Goal: Task Accomplishment & Management: Complete application form

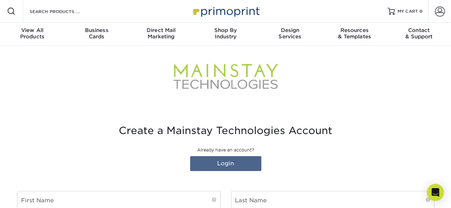
type input "[EMAIL_ADDRESS][DOMAIN_NAME]"
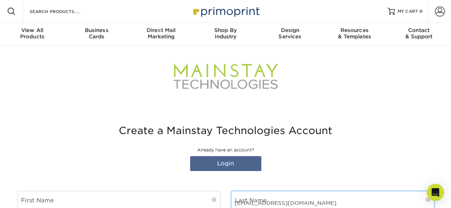
scroll to position [96, 0]
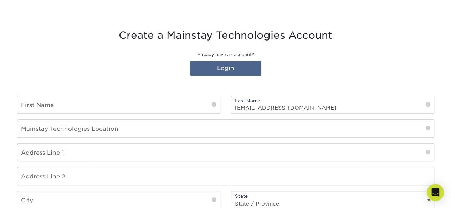
click at [52, 52] on p "Already have an account?" at bounding box center [225, 55] width 417 height 6
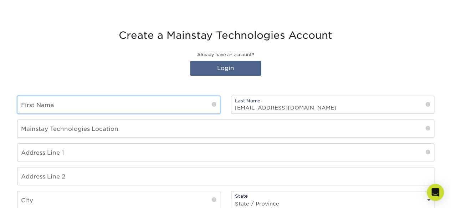
click at [45, 98] on input "text" at bounding box center [118, 104] width 202 height 17
type input "[PERSON_NAME]"
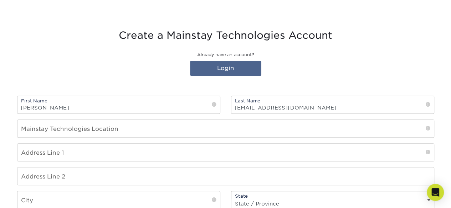
type input "Holt"
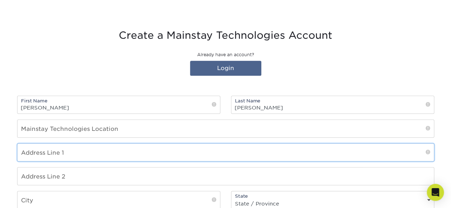
type input "68 Hosley Street"
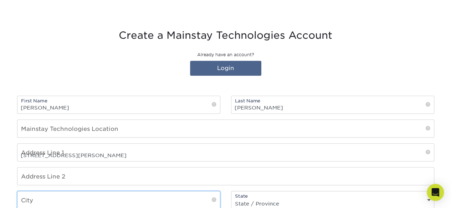
type input "Manchester"
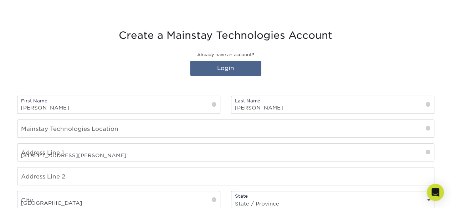
select select "NH"
type input "03103"
select select "US"
type input "holt.jill@gmail.com"
type input "6036740224"
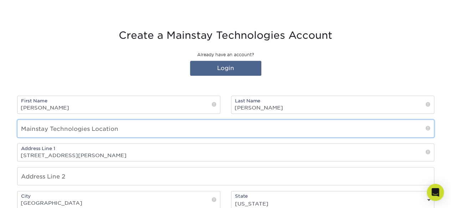
click at [62, 128] on input "text" at bounding box center [225, 128] width 416 height 17
click at [80, 133] on input "text" at bounding box center [225, 128] width 416 height 17
type input "[STREET_ADDRESS]"
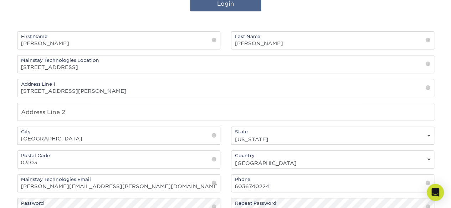
scroll to position [167, 0]
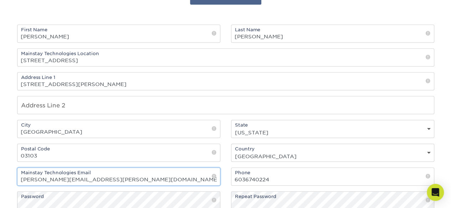
drag, startPoint x: 84, startPoint y: 179, endPoint x: -30, endPoint y: 170, distance: 114.4
click at [0, 170] on html "Resources Menu Search Products Account SIGN IN CREATE AN ACCOUNT choyt@mstech.c…" at bounding box center [225, 165] width 451 height 664
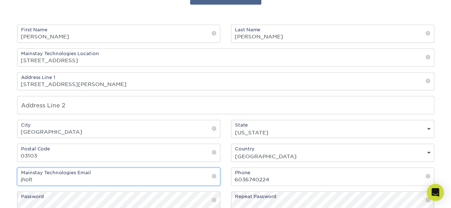
type input "[EMAIL_ADDRESS][DOMAIN_NAME]"
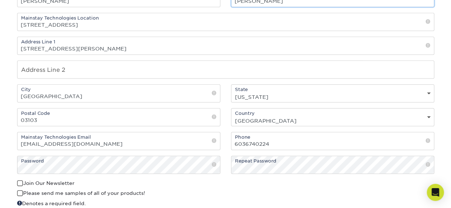
type input "[EMAIL_ADDRESS][DOMAIN_NAME]"
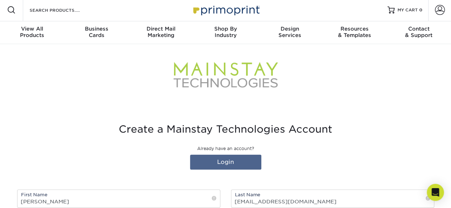
scroll to position [0, 0]
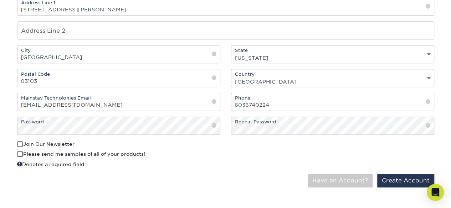
scroll to position [285, 0]
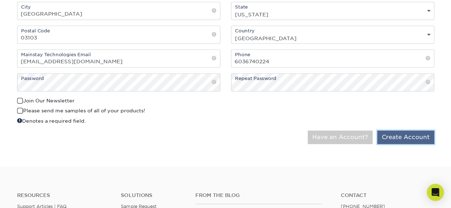
click at [411, 135] on button "Create Account" at bounding box center [405, 138] width 57 height 14
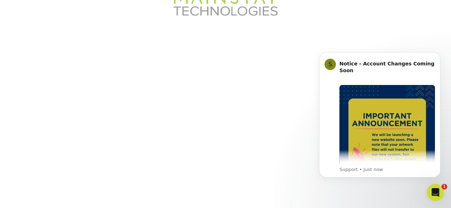
scroll to position [72, 0]
click at [409, 99] on img "Message content" at bounding box center [387, 133] width 96 height 96
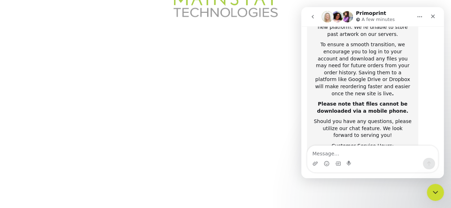
scroll to position [192, 0]
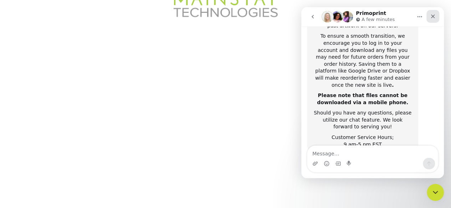
click at [431, 14] on icon "Close" at bounding box center [433, 17] width 6 height 6
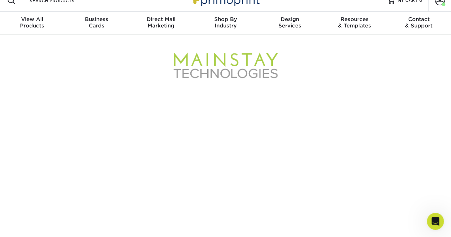
scroll to position [0, 0]
